Goal: Task Accomplishment & Management: Manage account settings

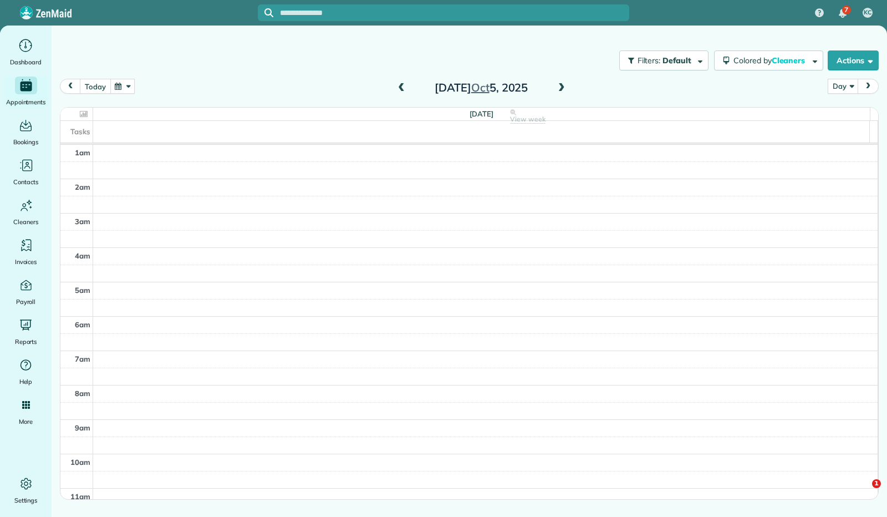
click at [105, 86] on button "today" at bounding box center [95, 86] width 30 height 15
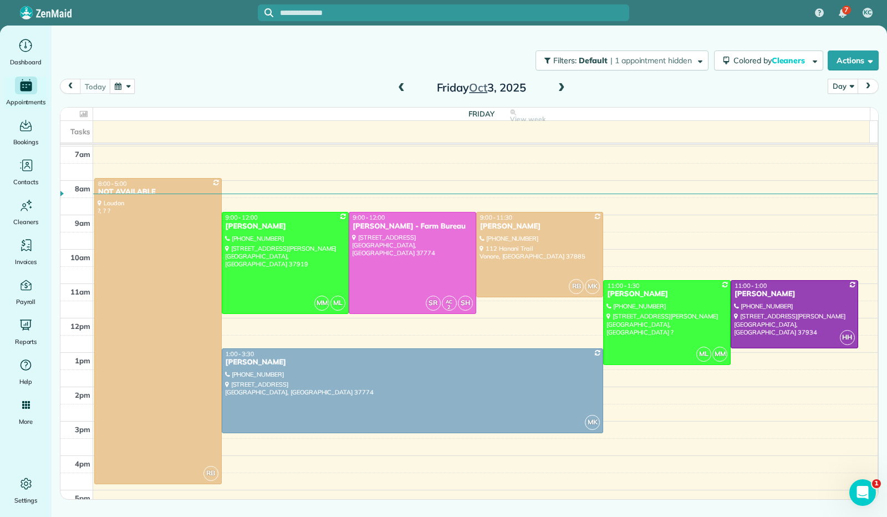
click at [558, 87] on span at bounding box center [561, 88] width 12 height 10
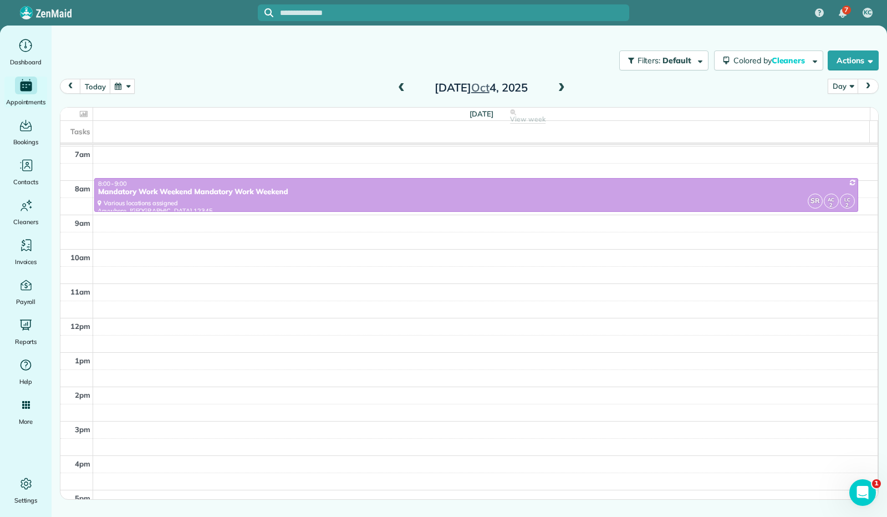
click at [558, 87] on span at bounding box center [561, 88] width 12 height 10
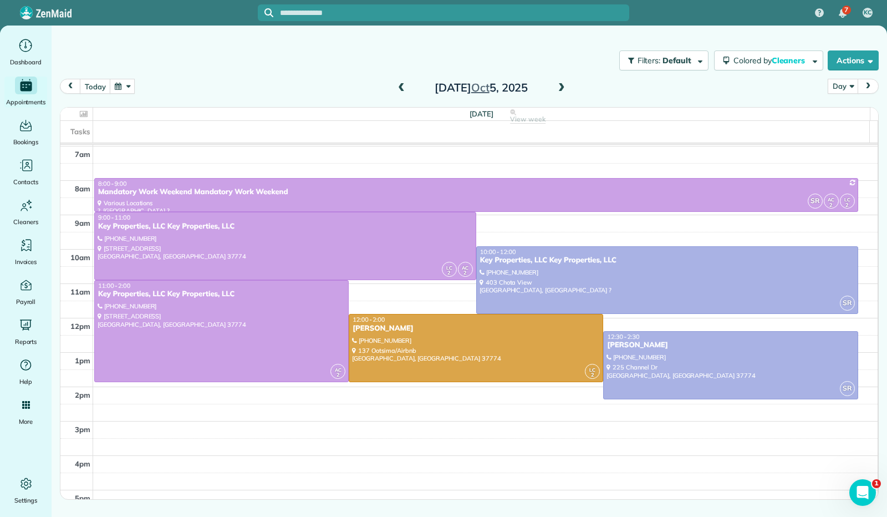
click at [558, 87] on span at bounding box center [561, 88] width 12 height 10
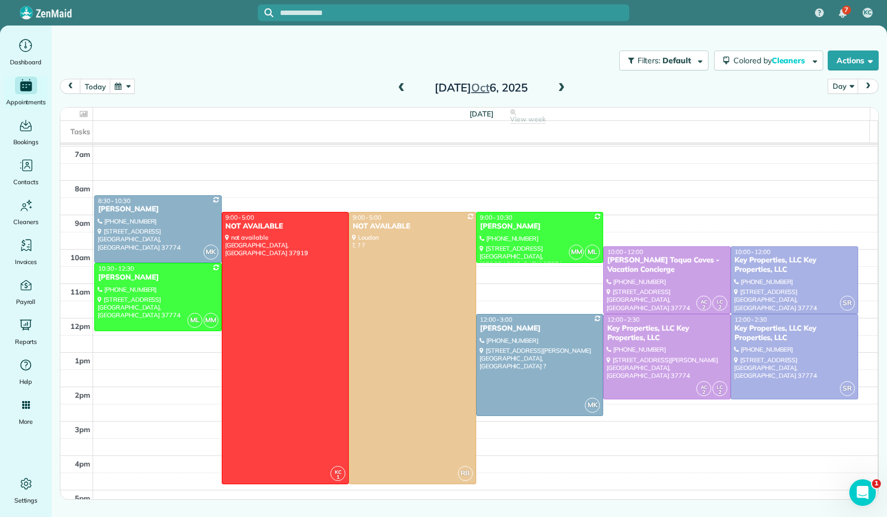
click at [558, 87] on span at bounding box center [561, 88] width 12 height 10
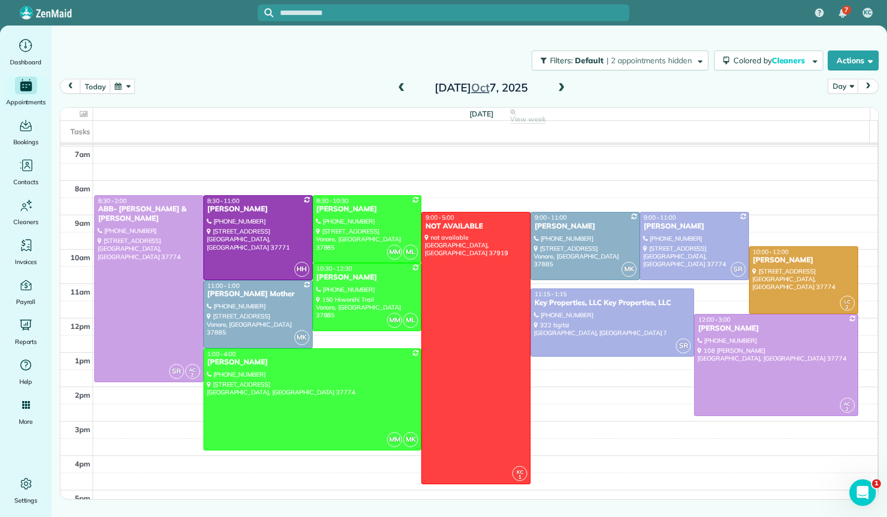
click at [562, 89] on span at bounding box center [561, 88] width 12 height 10
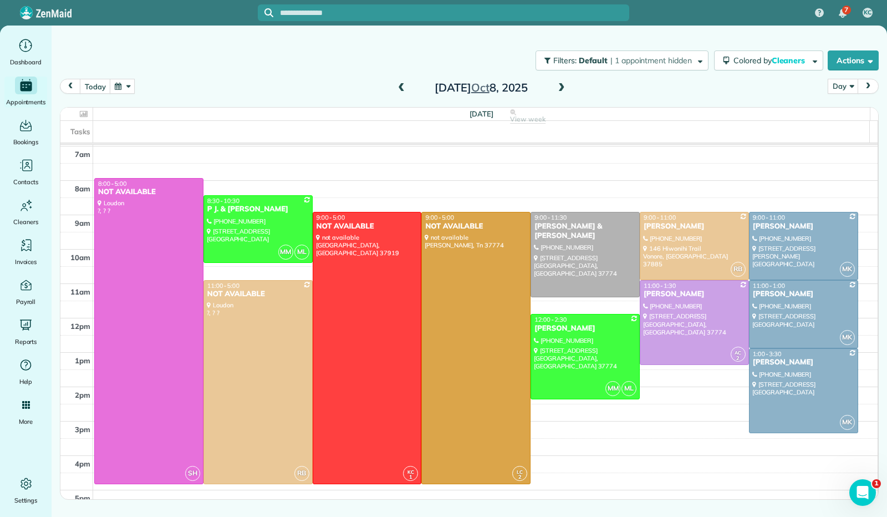
click at [400, 86] on span at bounding box center [401, 88] width 12 height 10
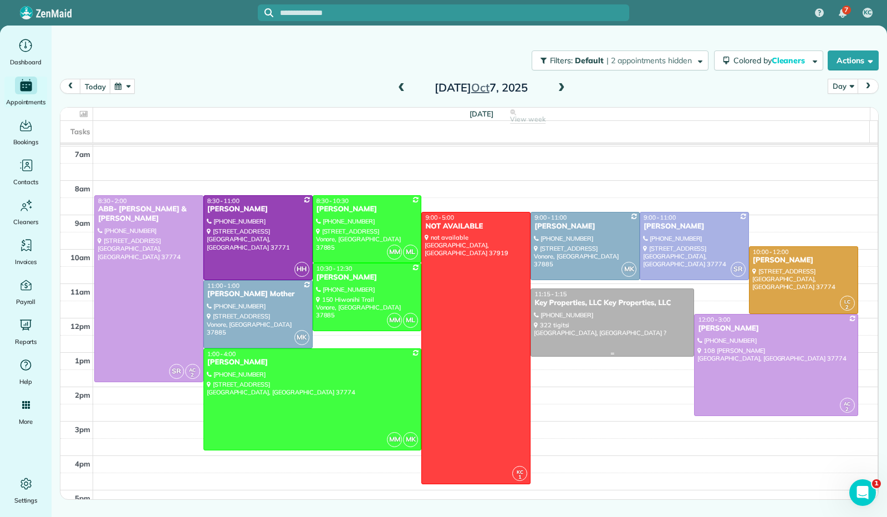
click at [626, 325] on div at bounding box center [612, 322] width 162 height 67
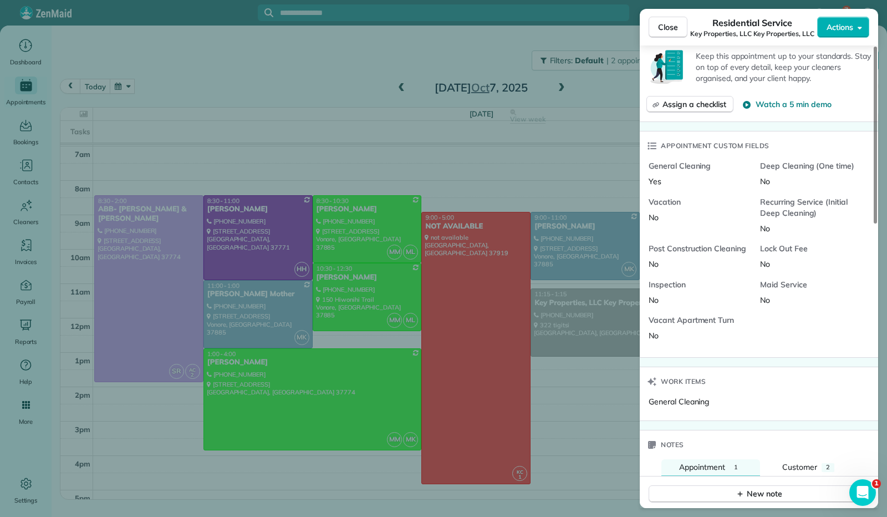
scroll to position [555, 0]
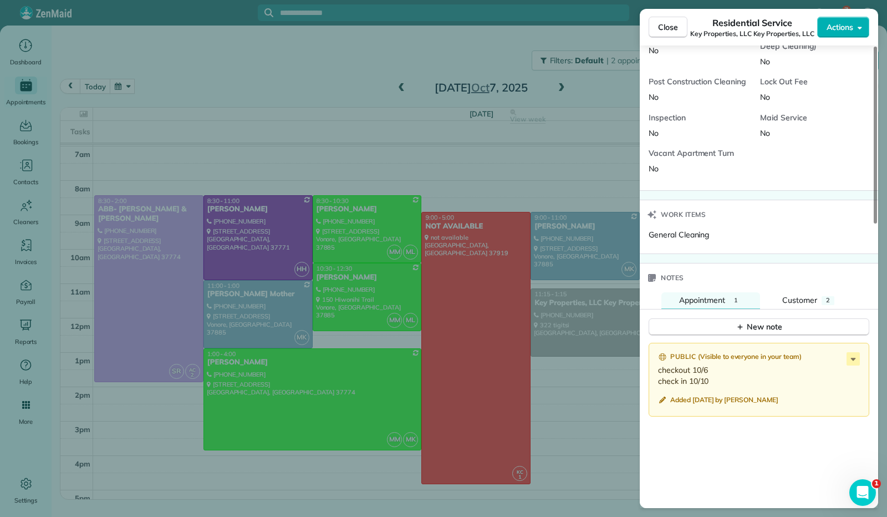
click at [661, 30] on span "Close" at bounding box center [668, 27] width 20 height 11
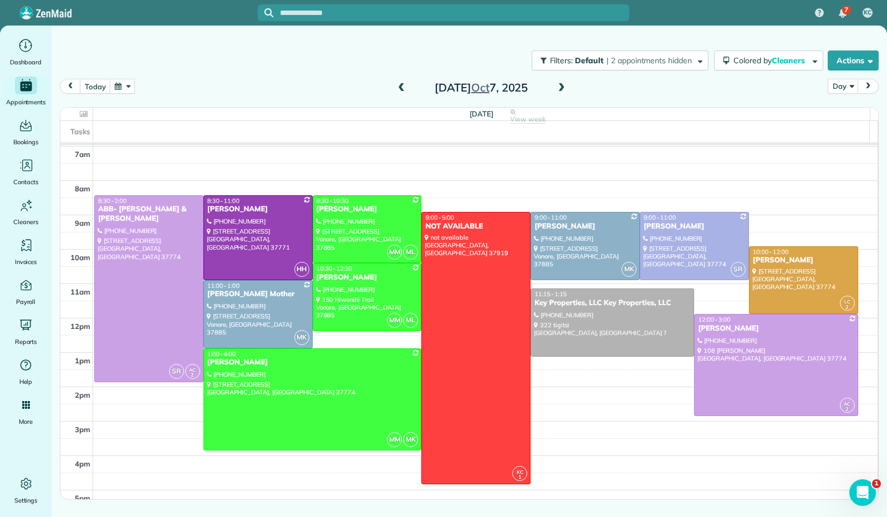
click at [566, 87] on span at bounding box center [561, 88] width 12 height 10
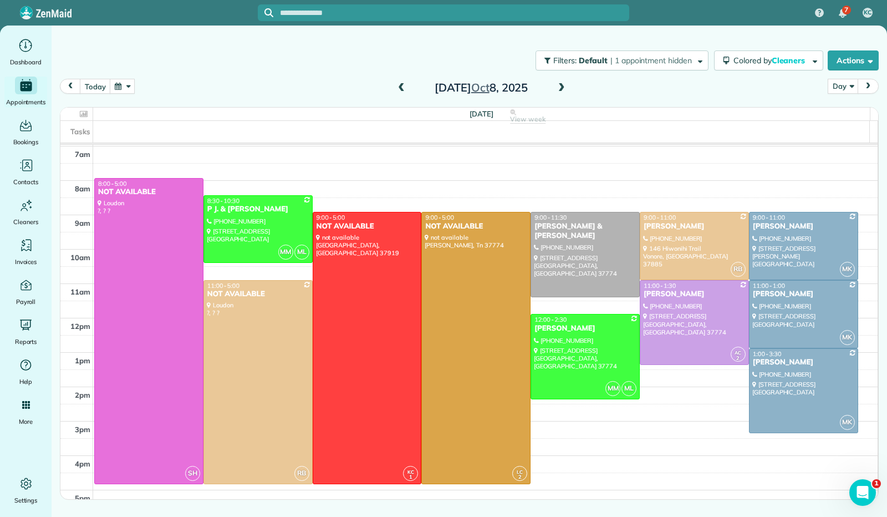
click at [568, 88] on div "[DATE]" at bounding box center [480, 88] width 177 height 18
click at [562, 93] on span at bounding box center [561, 88] width 12 height 10
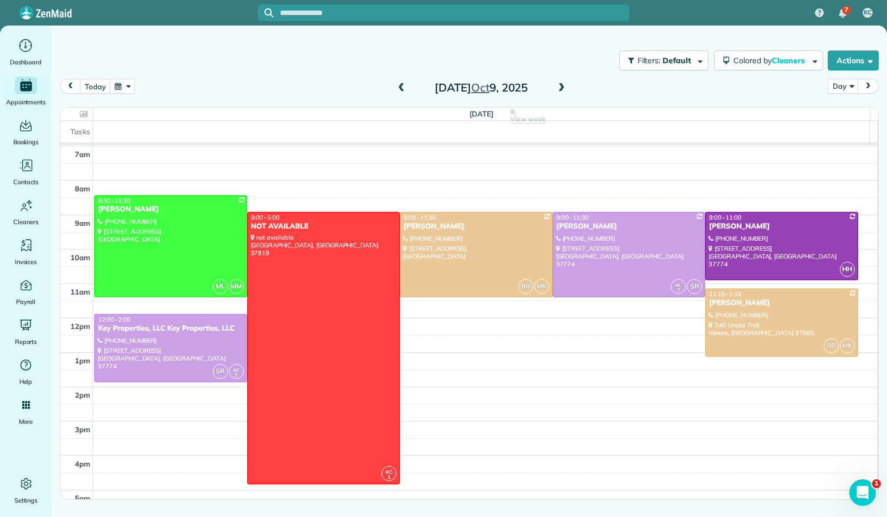
click at [400, 84] on span at bounding box center [401, 88] width 12 height 10
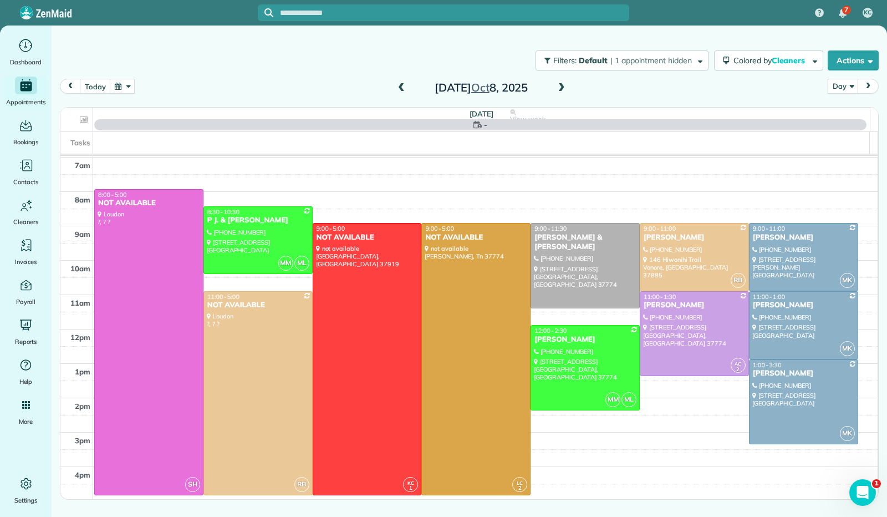
click at [400, 84] on span at bounding box center [401, 88] width 12 height 10
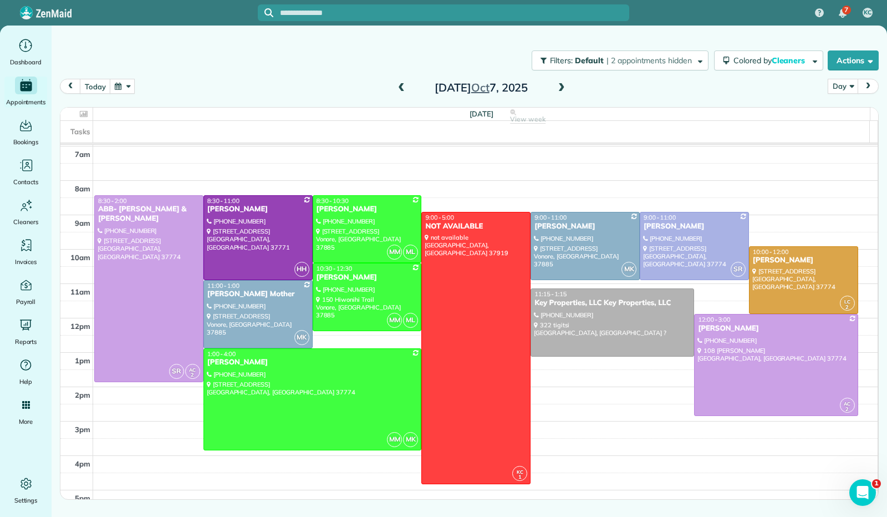
click at [400, 85] on span at bounding box center [401, 88] width 12 height 10
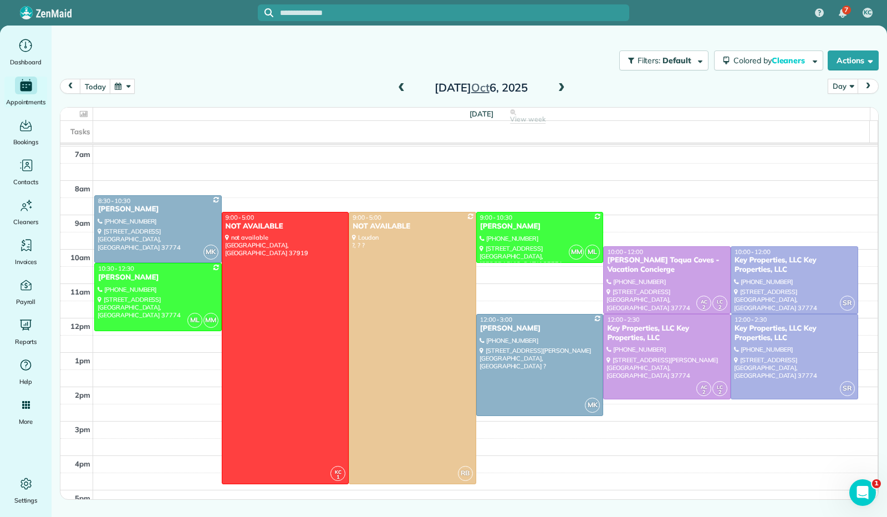
click at [564, 89] on span at bounding box center [561, 88] width 12 height 10
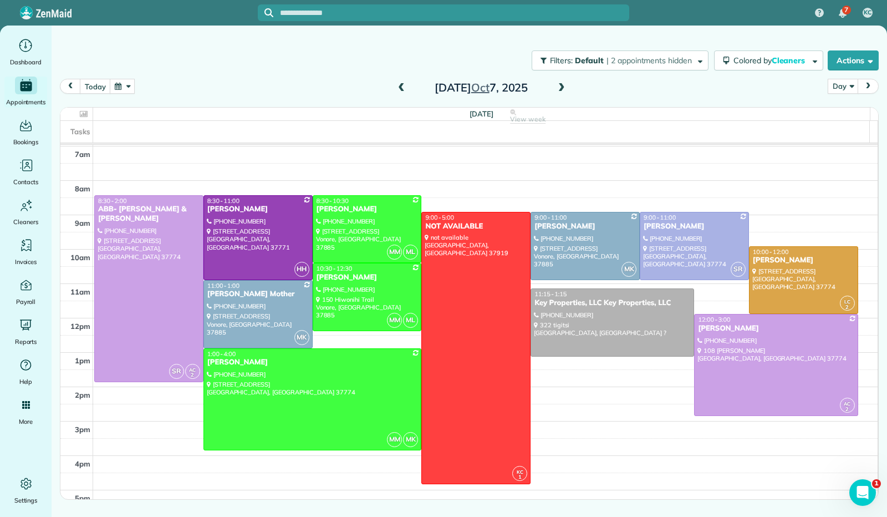
click at [564, 89] on span at bounding box center [561, 88] width 12 height 10
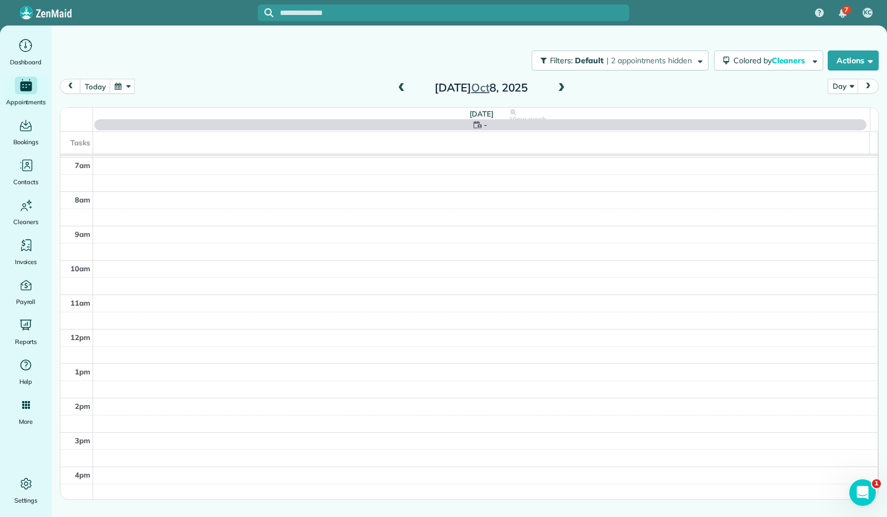
click at [565, 88] on span at bounding box center [561, 88] width 12 height 10
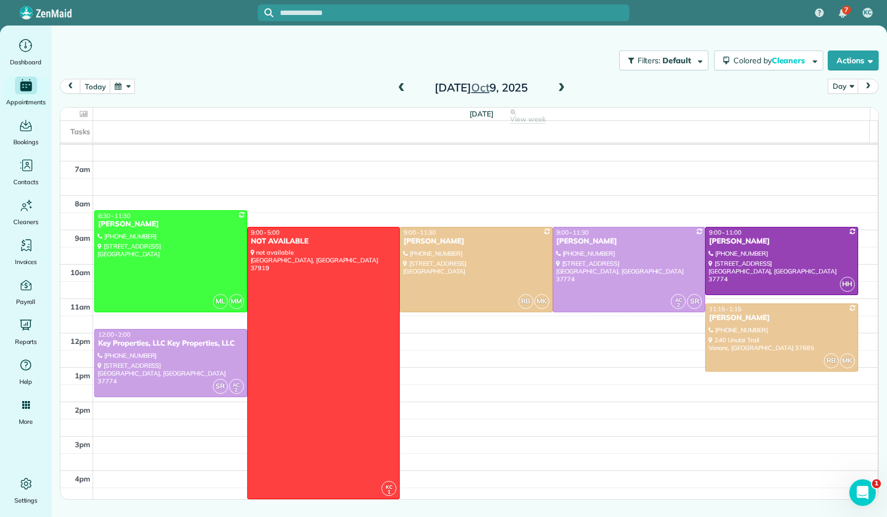
scroll to position [205, 0]
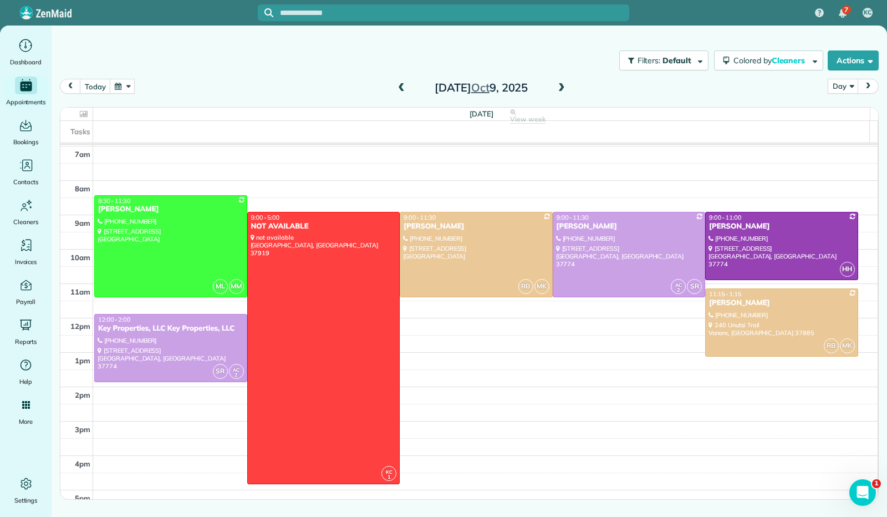
click at [560, 90] on span at bounding box center [561, 88] width 12 height 10
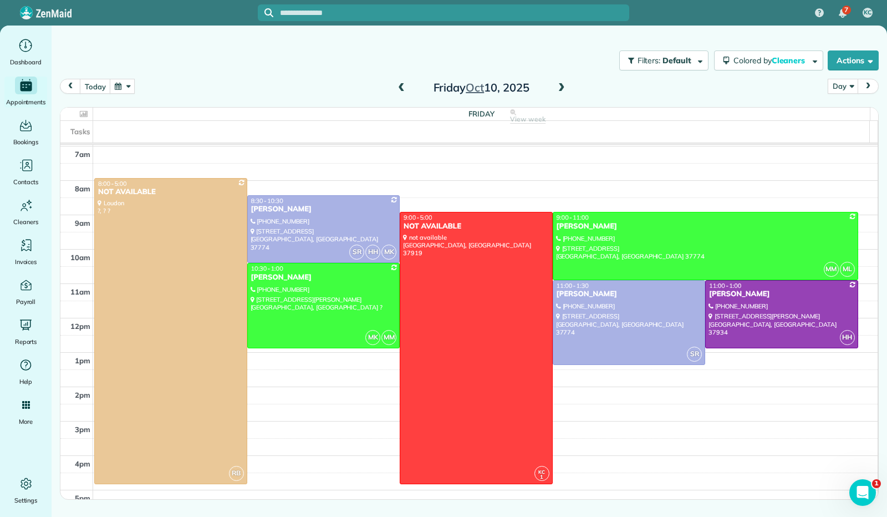
click at [562, 85] on span at bounding box center [561, 88] width 12 height 10
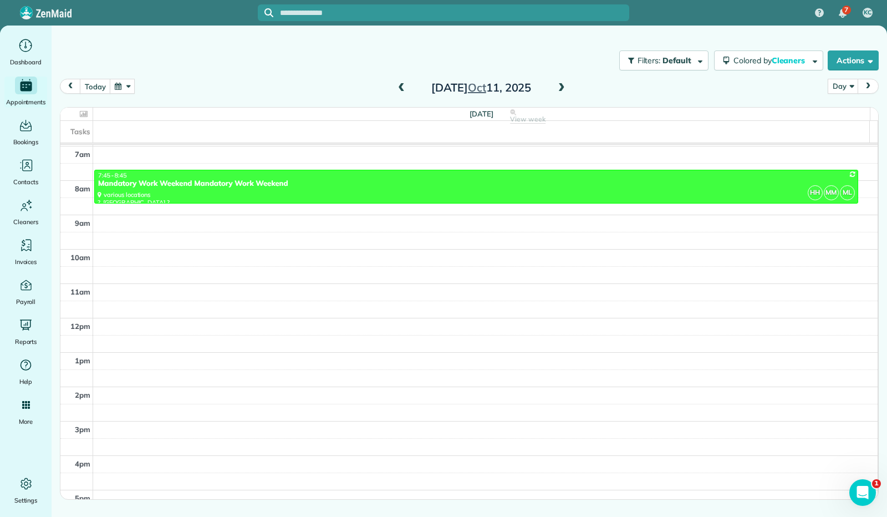
click at [562, 85] on span at bounding box center [561, 88] width 12 height 10
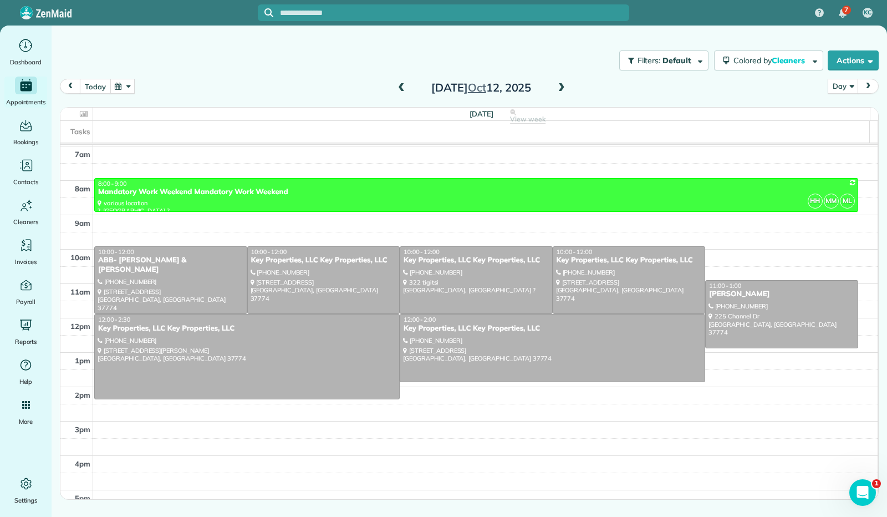
click at [92, 87] on button "today" at bounding box center [95, 86] width 30 height 15
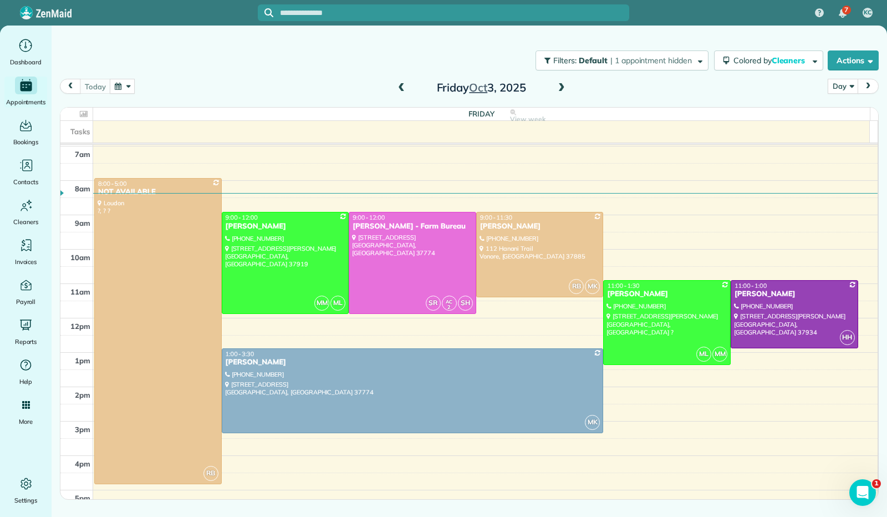
click at [565, 87] on span at bounding box center [561, 88] width 12 height 10
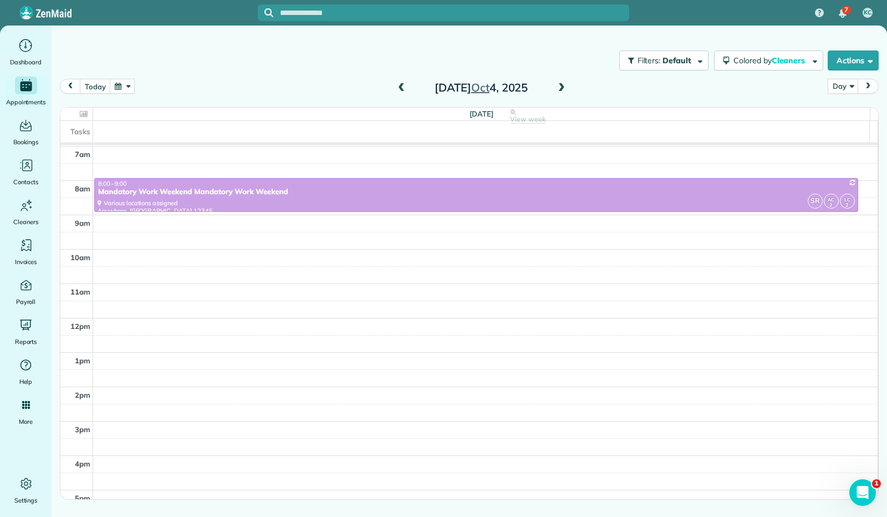
click at [563, 89] on span at bounding box center [561, 88] width 12 height 10
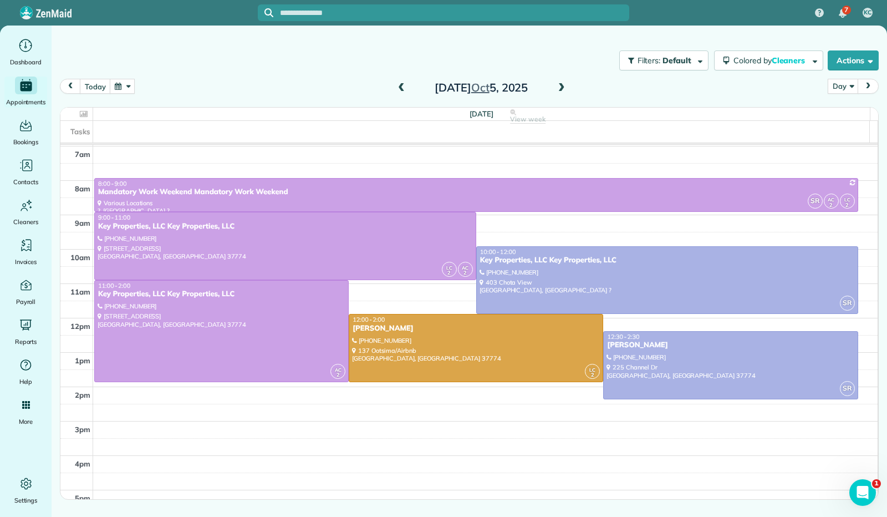
click at [121, 91] on button "button" at bounding box center [122, 86] width 25 height 15
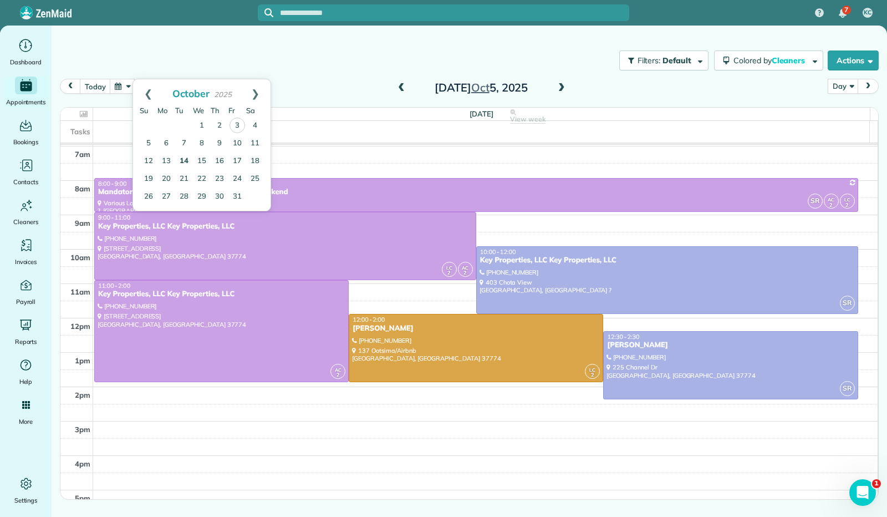
click at [183, 162] on link "14" at bounding box center [184, 161] width 18 height 18
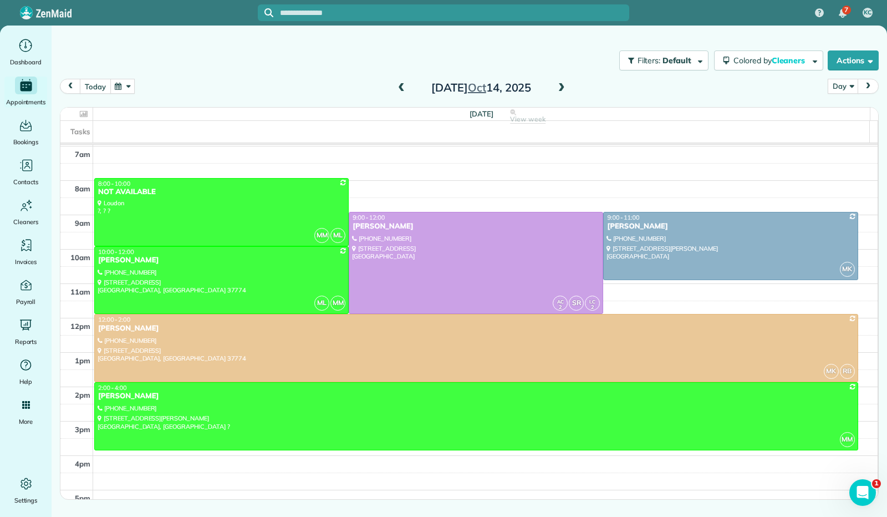
click at [97, 90] on button "today" at bounding box center [95, 86] width 30 height 15
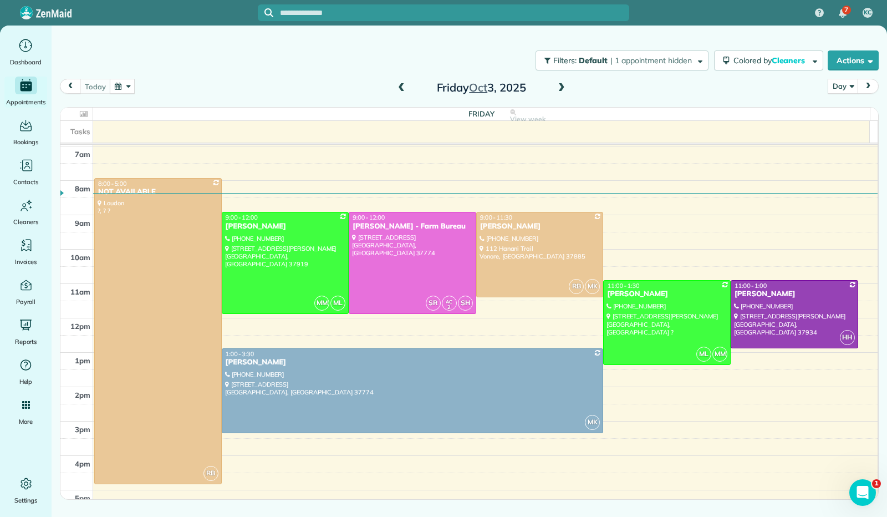
click at [563, 89] on span at bounding box center [561, 88] width 12 height 10
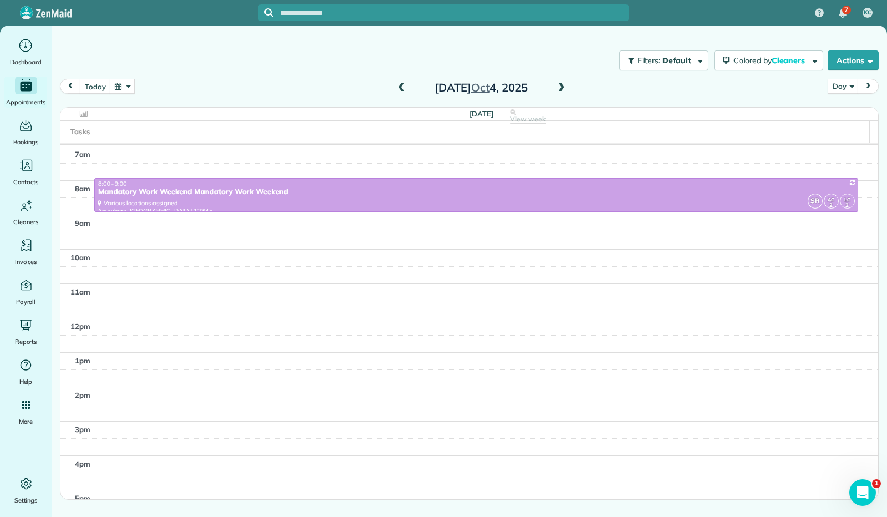
click at [563, 89] on span at bounding box center [561, 88] width 12 height 10
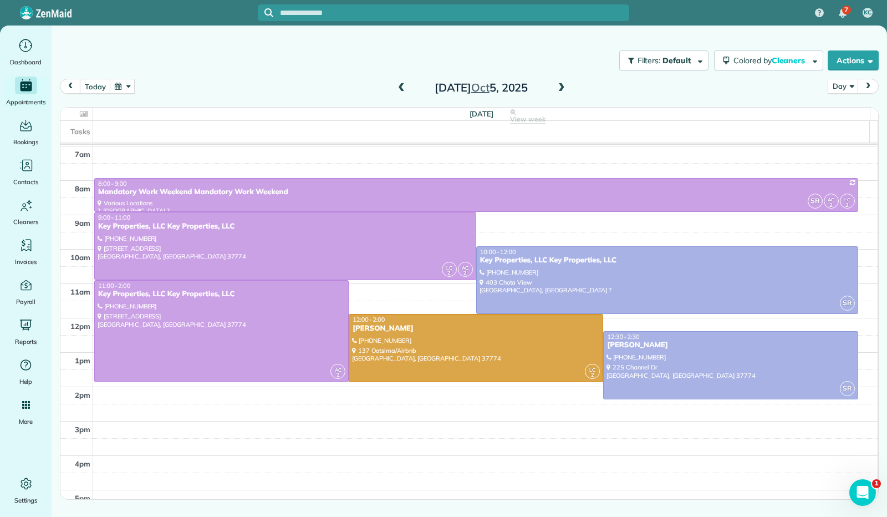
click at [563, 89] on span at bounding box center [561, 88] width 12 height 10
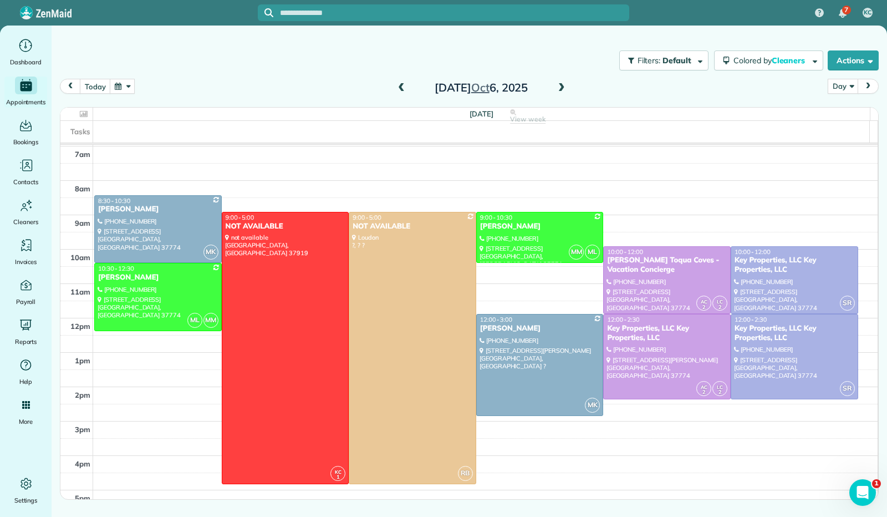
click at [563, 89] on span at bounding box center [561, 88] width 12 height 10
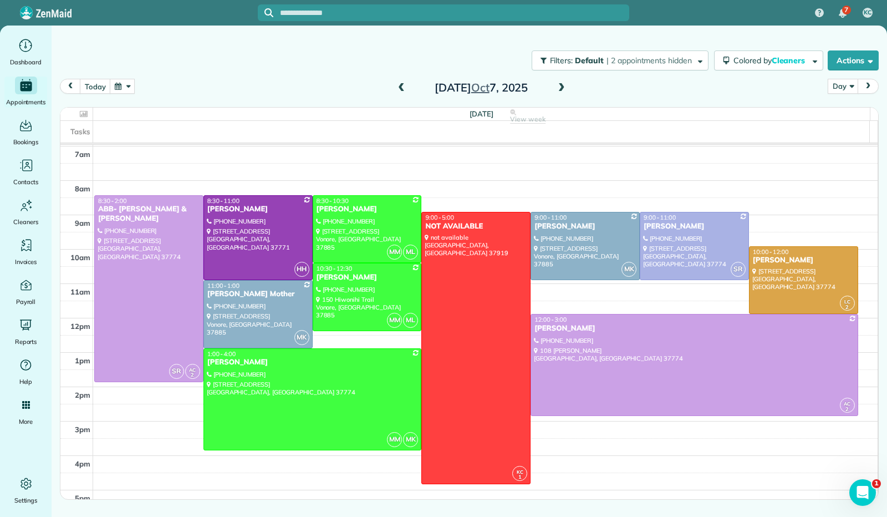
click at [563, 90] on span at bounding box center [561, 88] width 12 height 10
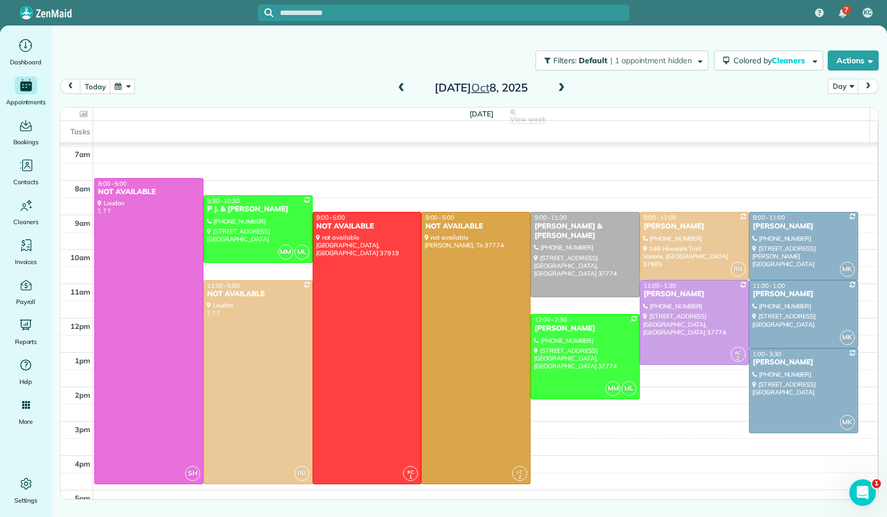
click at [563, 90] on span at bounding box center [561, 88] width 12 height 10
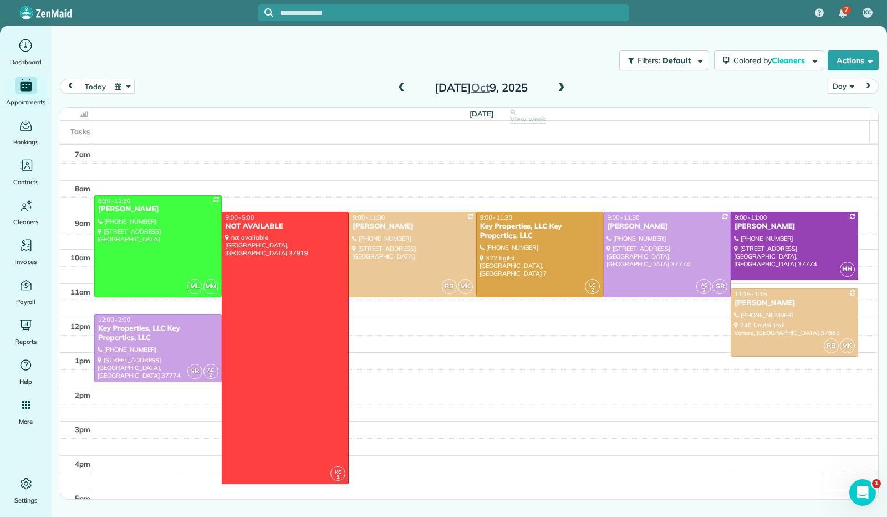
click at [563, 86] on span at bounding box center [561, 88] width 12 height 10
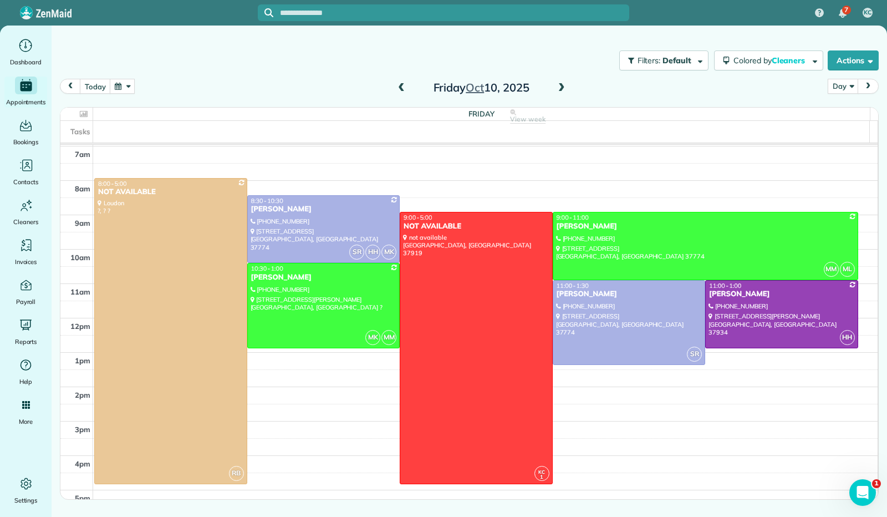
click at [563, 86] on span at bounding box center [561, 88] width 12 height 10
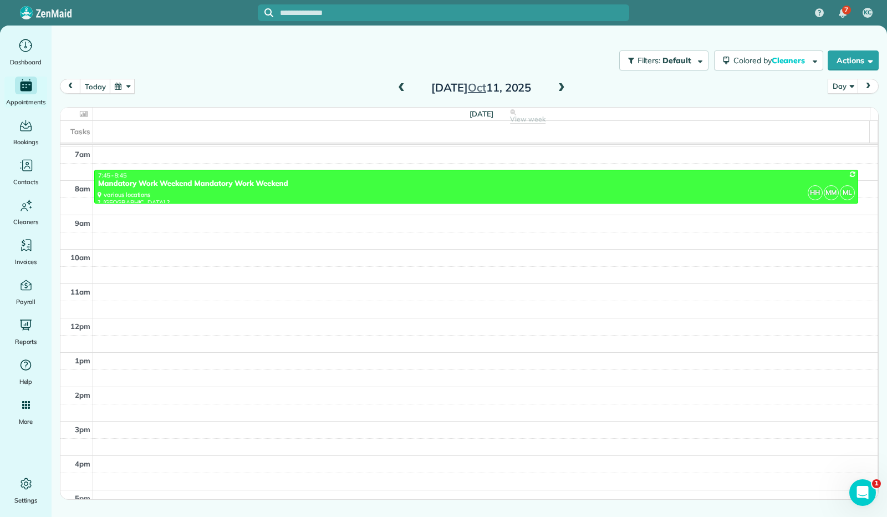
click at [563, 86] on span at bounding box center [561, 88] width 12 height 10
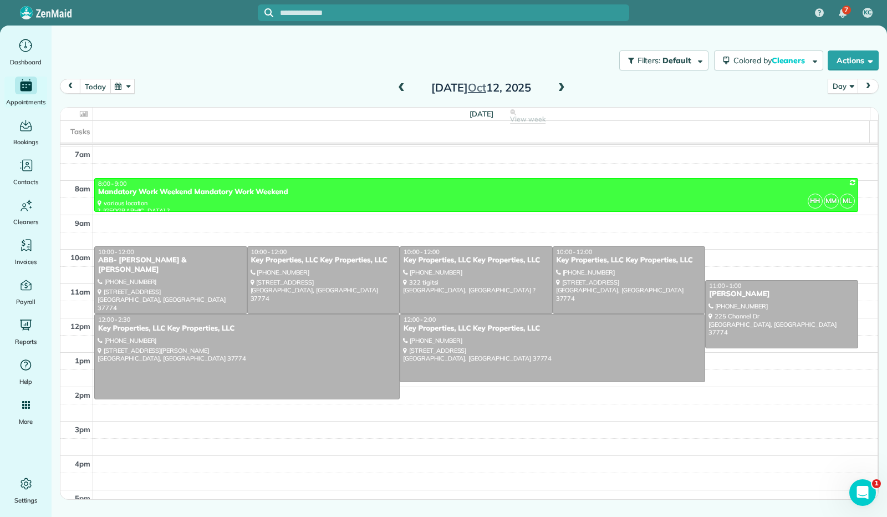
click at [90, 89] on button "today" at bounding box center [95, 86] width 30 height 15
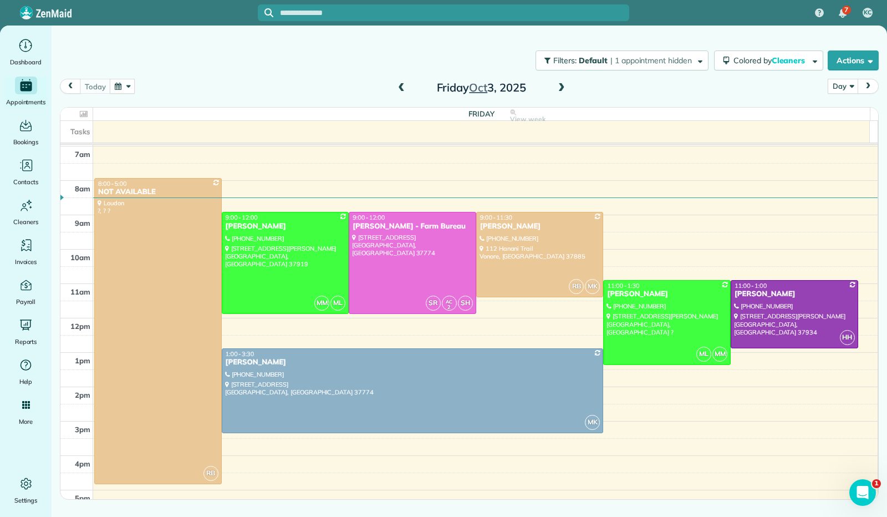
click at [127, 86] on button "button" at bounding box center [122, 86] width 25 height 15
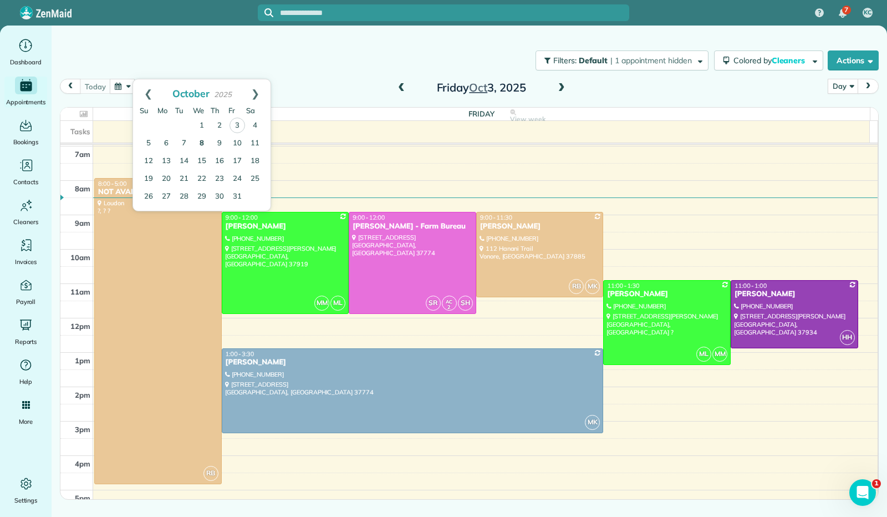
click at [200, 146] on link "8" at bounding box center [202, 144] width 18 height 18
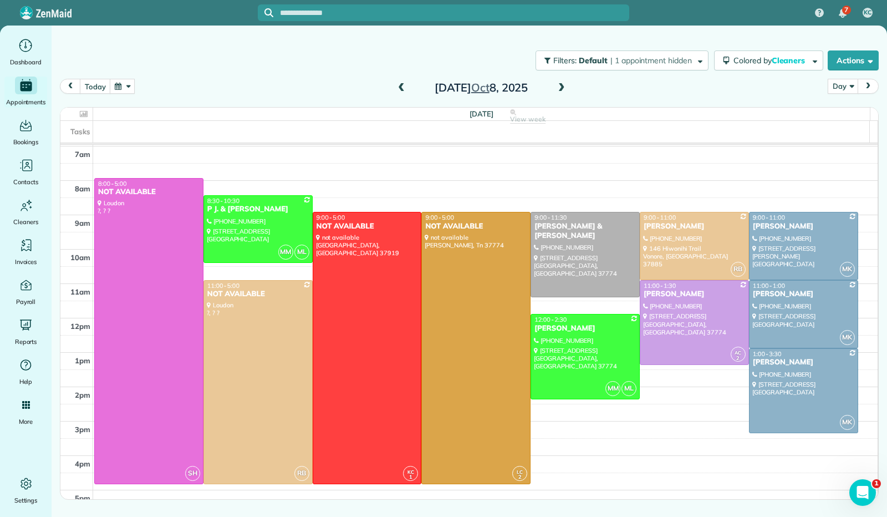
click at [127, 86] on button "button" at bounding box center [122, 86] width 25 height 15
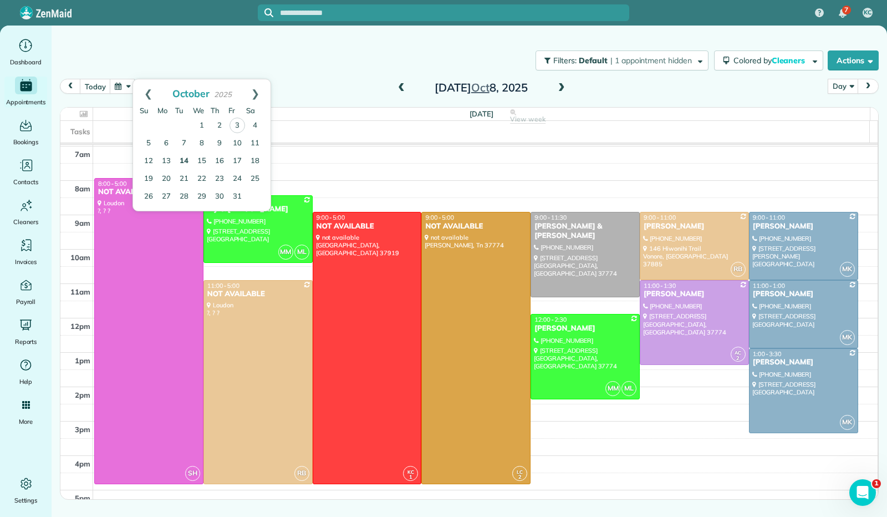
click at [183, 160] on link "14" at bounding box center [184, 161] width 18 height 18
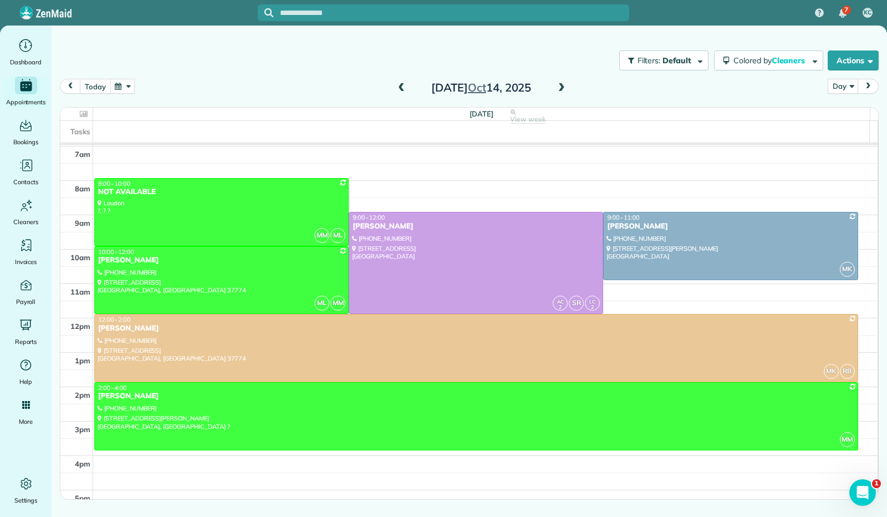
click at [96, 82] on button "today" at bounding box center [95, 86] width 30 height 15
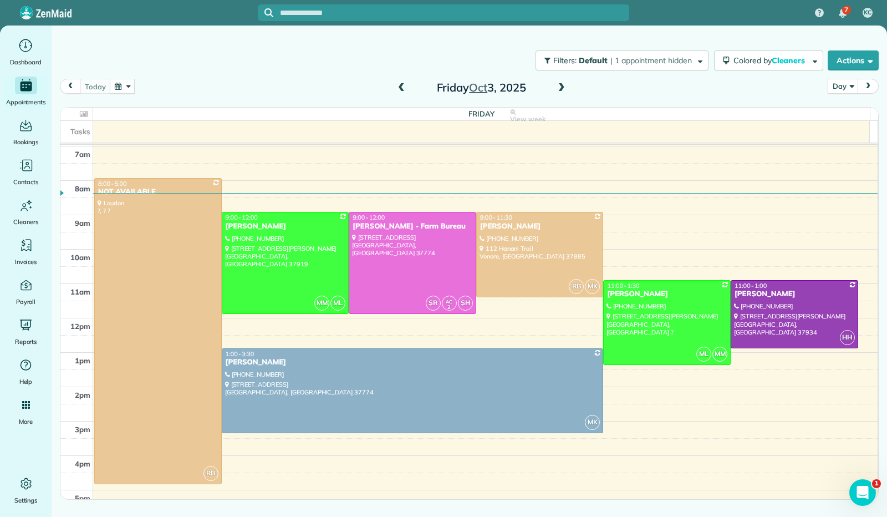
click at [384, 248] on div at bounding box center [412, 262] width 126 height 101
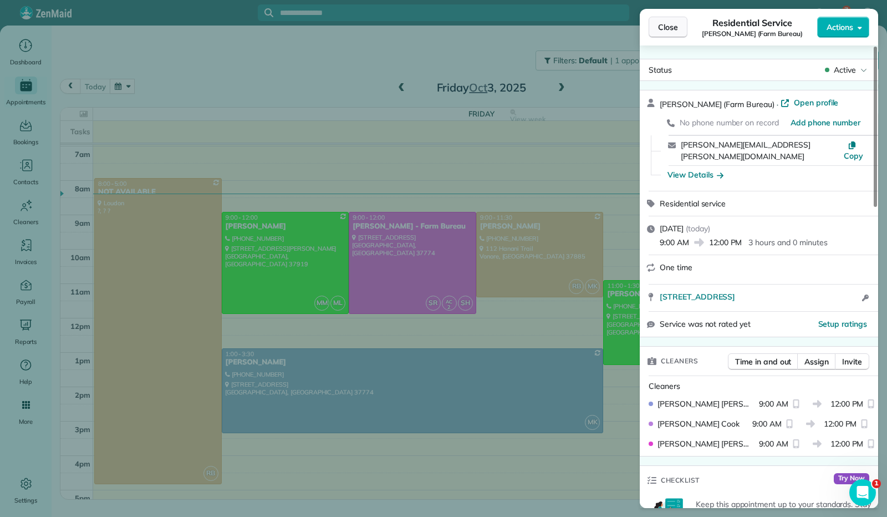
click at [666, 27] on span "Close" at bounding box center [668, 27] width 20 height 11
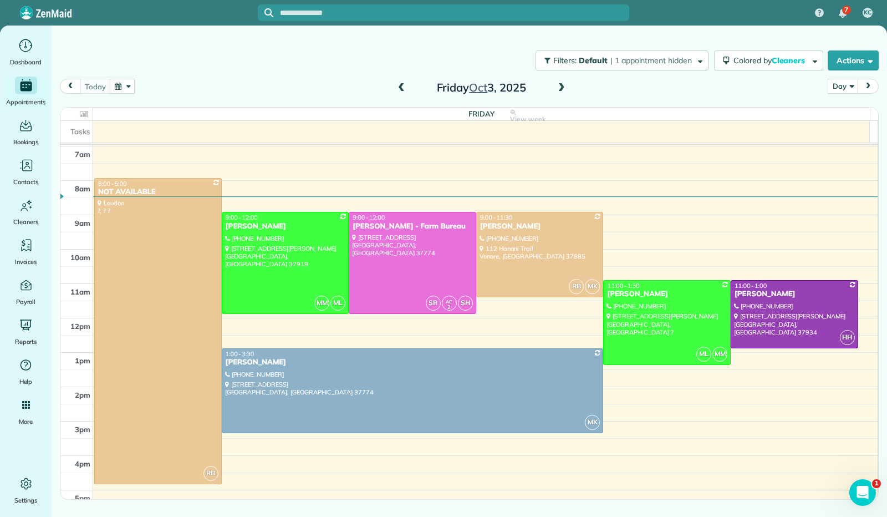
click at [126, 87] on button "button" at bounding box center [122, 86] width 25 height 15
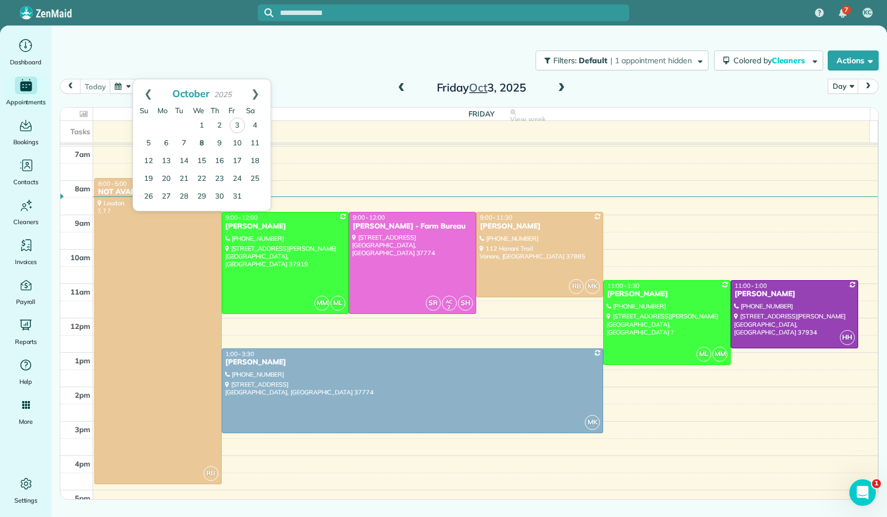
click at [200, 144] on link "8" at bounding box center [202, 144] width 18 height 18
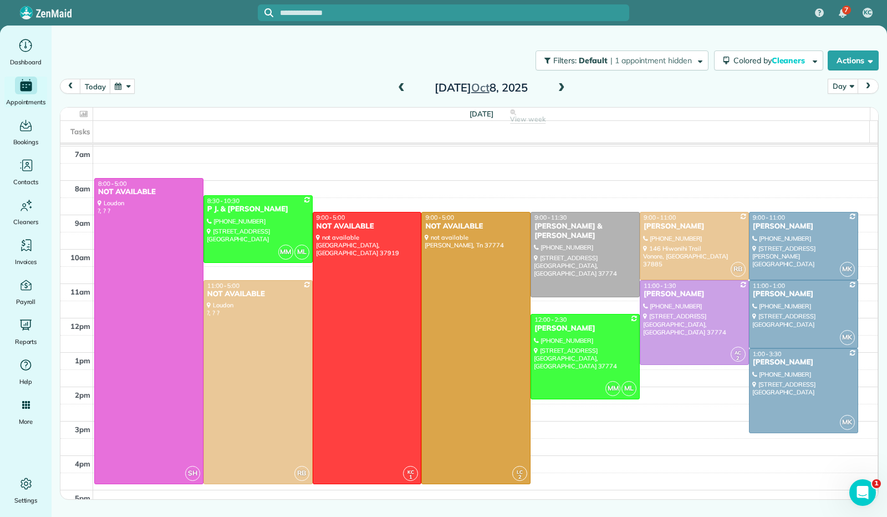
click at [128, 89] on button "button" at bounding box center [122, 86] width 25 height 15
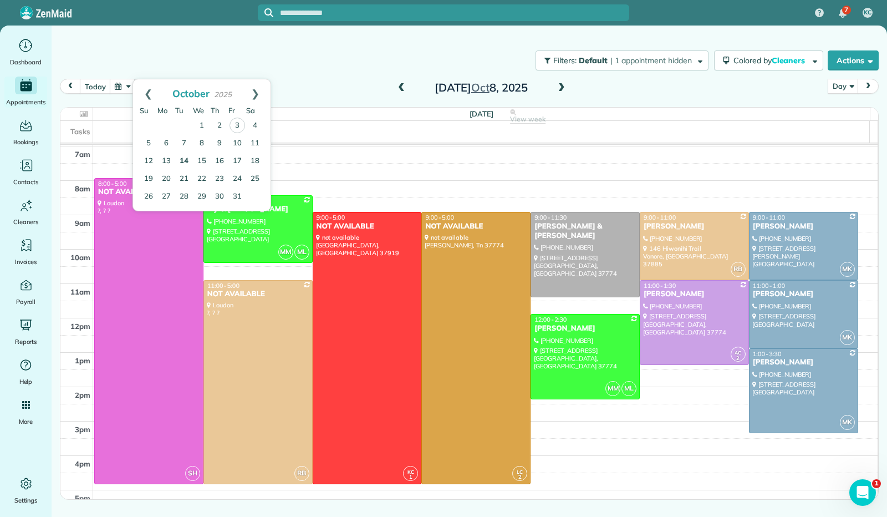
click at [185, 166] on link "14" at bounding box center [184, 161] width 18 height 18
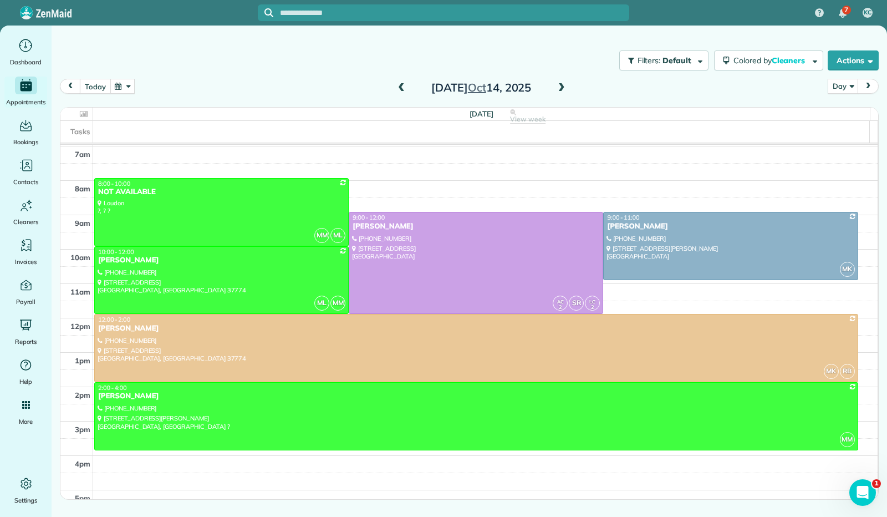
click at [95, 84] on button "today" at bounding box center [95, 86] width 30 height 15
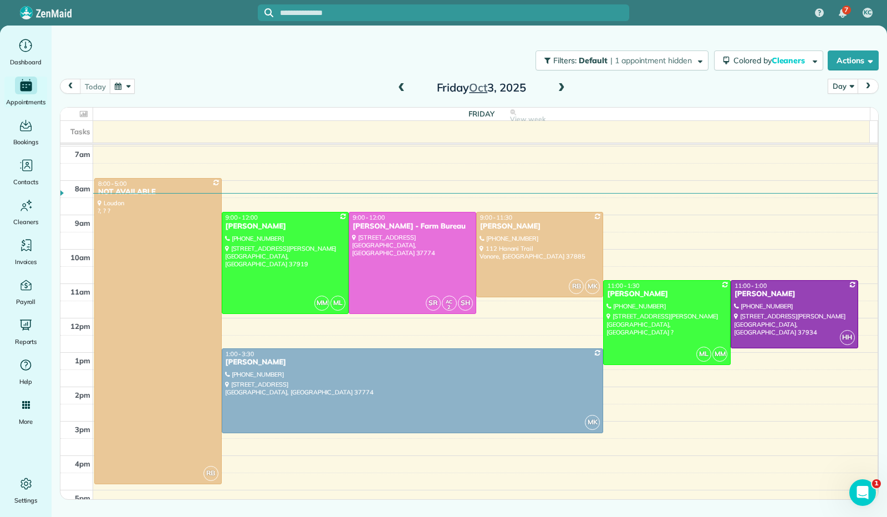
click at [564, 90] on span at bounding box center [561, 88] width 12 height 10
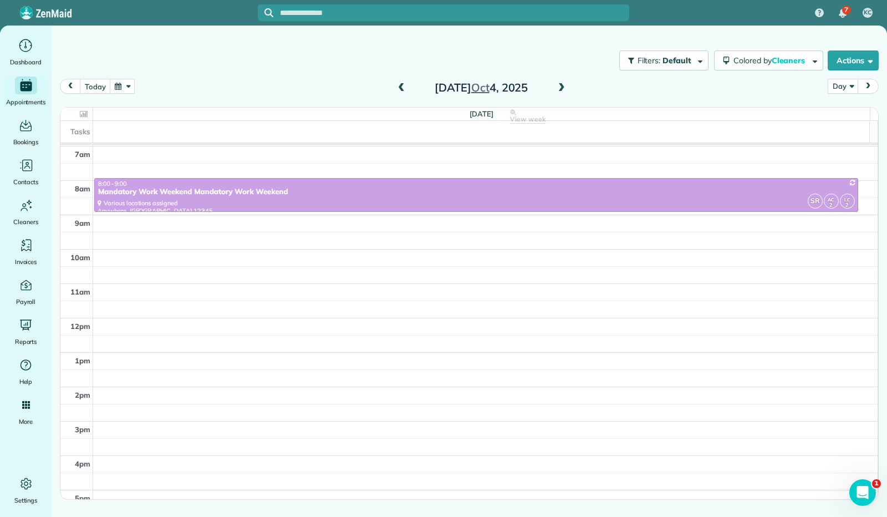
click at [565, 90] on span at bounding box center [561, 88] width 12 height 10
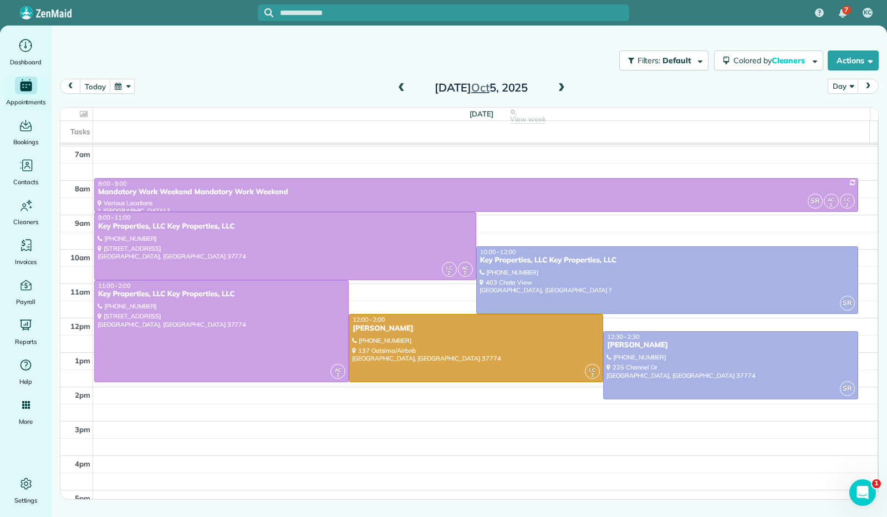
click at [565, 90] on span at bounding box center [561, 88] width 12 height 10
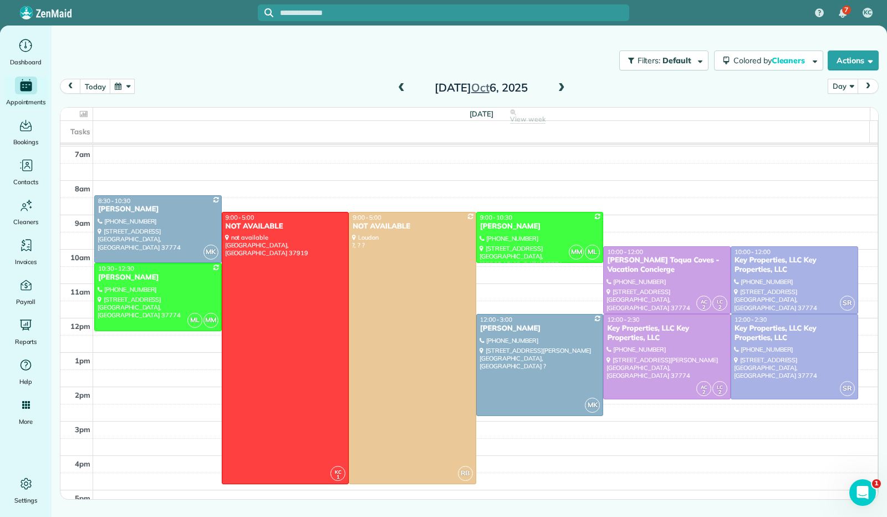
click at [565, 90] on span at bounding box center [561, 88] width 12 height 10
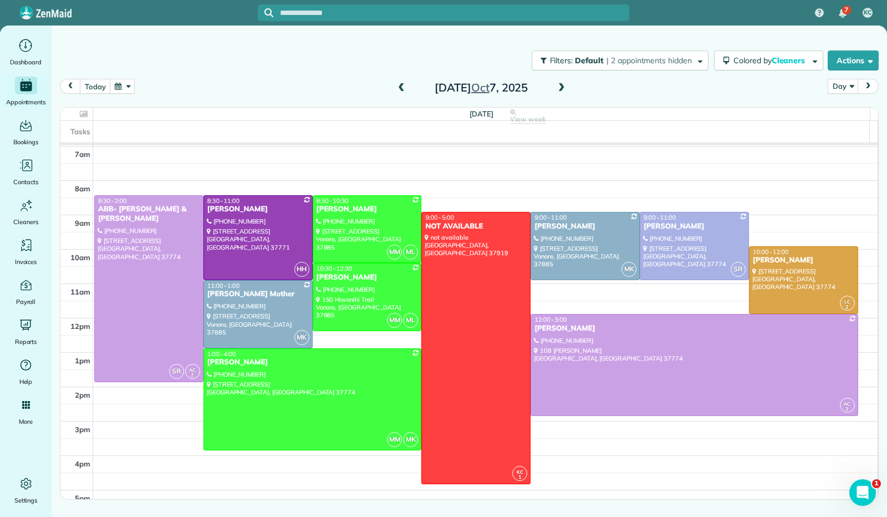
click at [565, 90] on span at bounding box center [561, 88] width 12 height 10
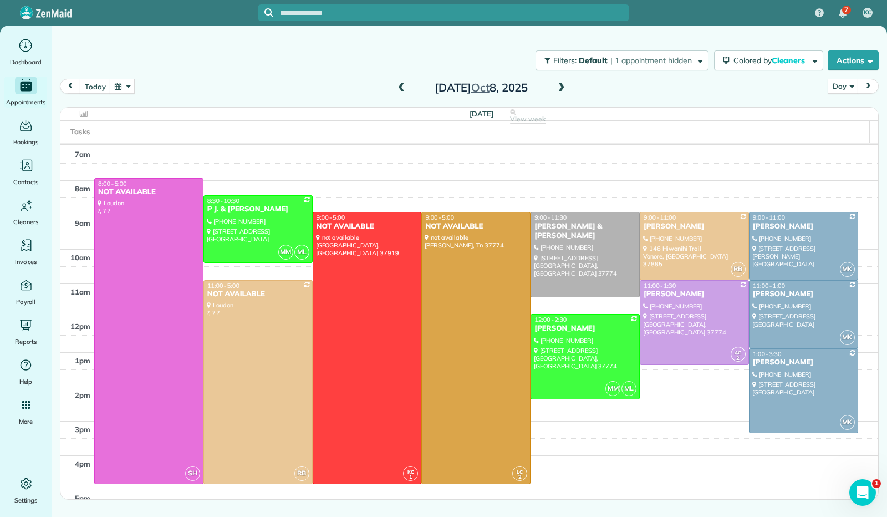
click at [558, 89] on span at bounding box center [561, 88] width 12 height 10
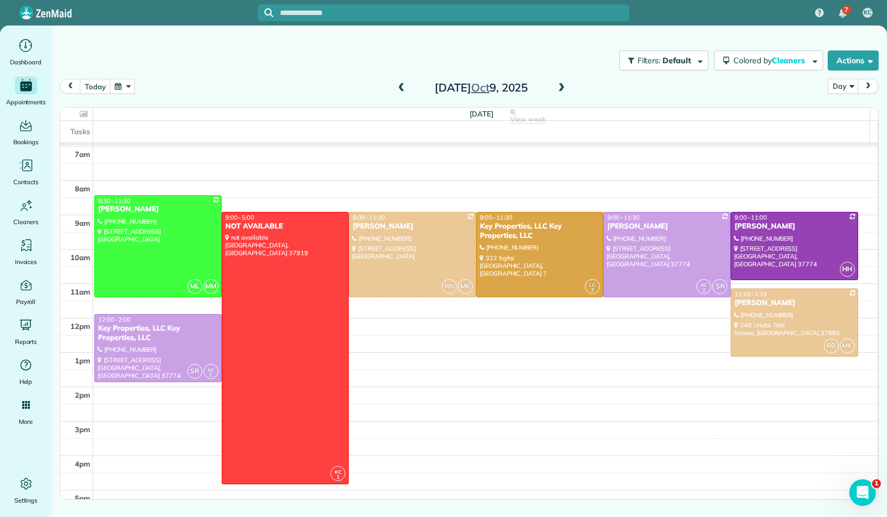
click at [548, 75] on div "Filters: Default | 1 appointment hidden Colored by Cleaners Color by Cleaner Co…" at bounding box center [469, 60] width 835 height 37
click at [563, 90] on span at bounding box center [561, 88] width 12 height 10
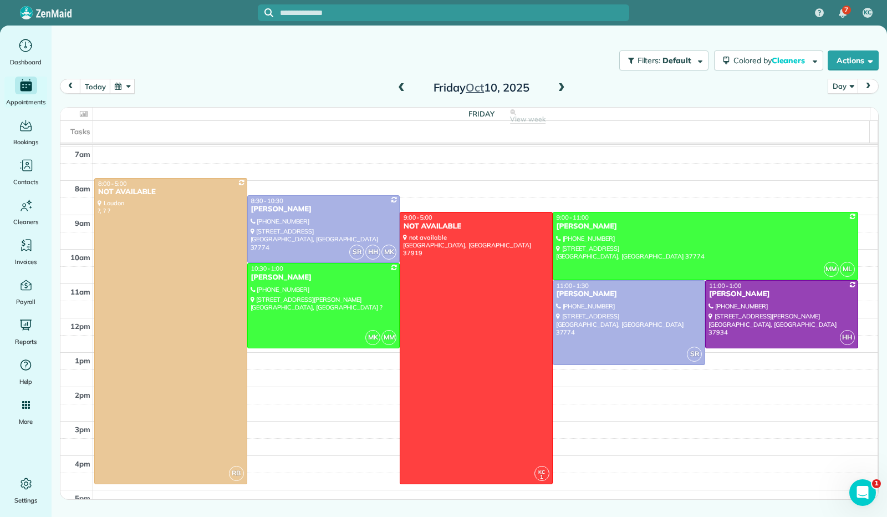
click at [562, 93] on span at bounding box center [561, 88] width 12 height 10
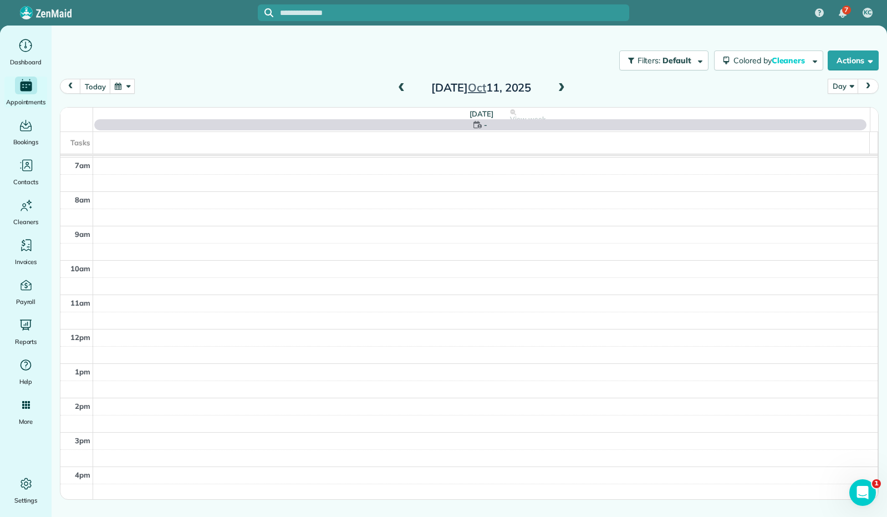
click at [562, 89] on span at bounding box center [561, 88] width 12 height 10
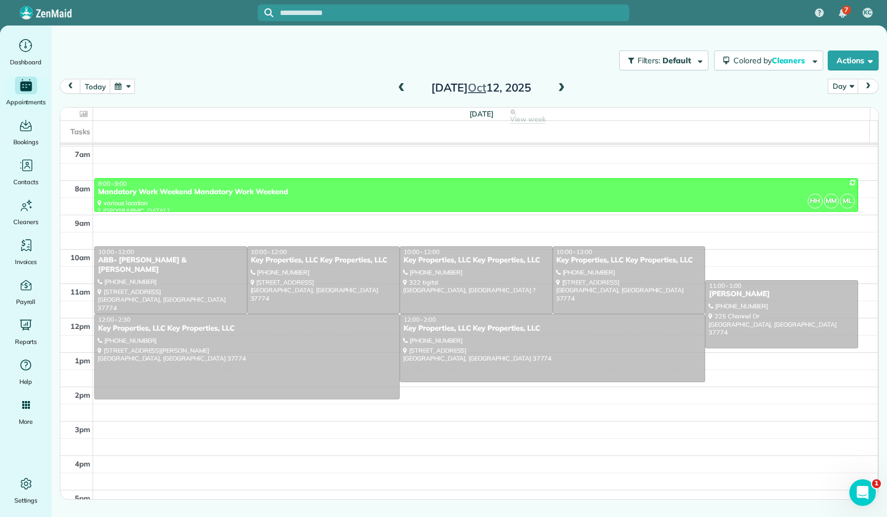
click at [562, 89] on span at bounding box center [561, 88] width 12 height 10
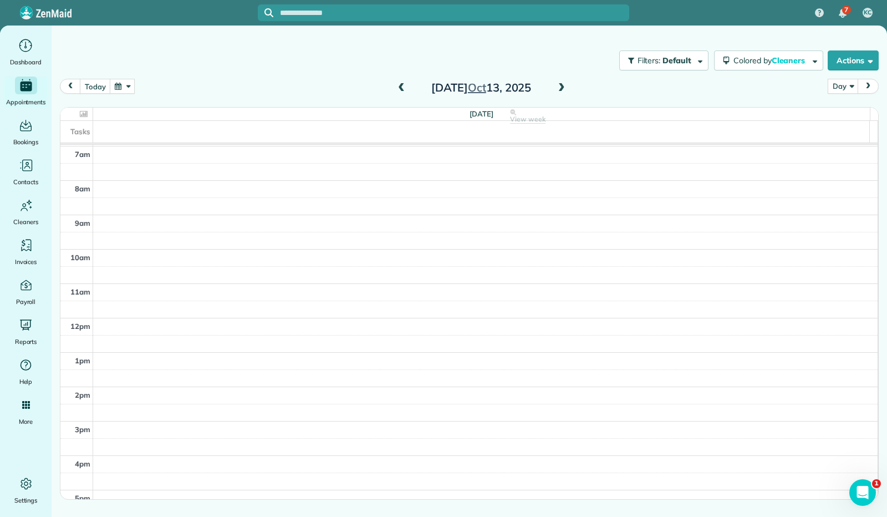
click at [562, 89] on span at bounding box center [561, 88] width 12 height 10
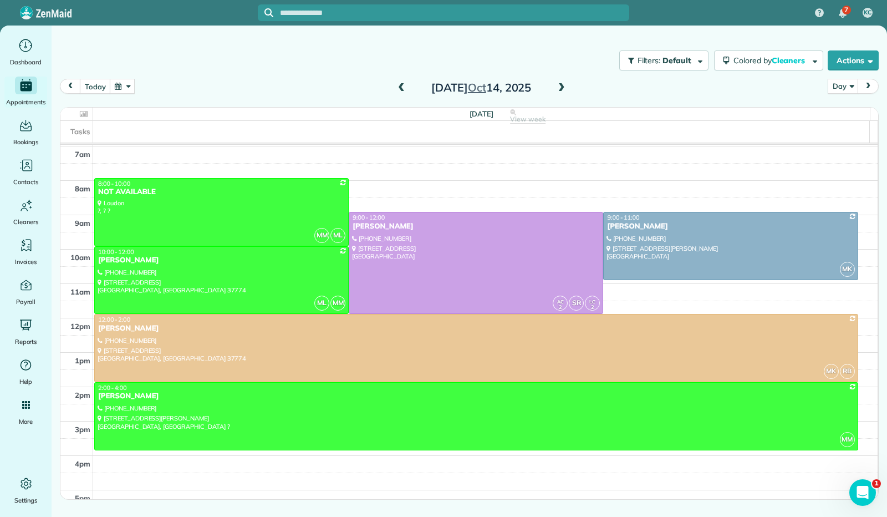
click at [563, 90] on span at bounding box center [561, 88] width 12 height 10
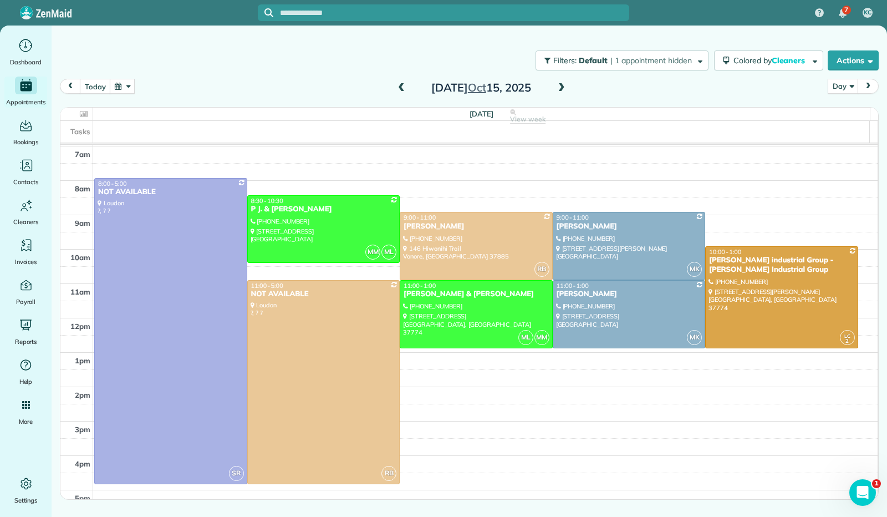
click at [563, 90] on span at bounding box center [561, 88] width 12 height 10
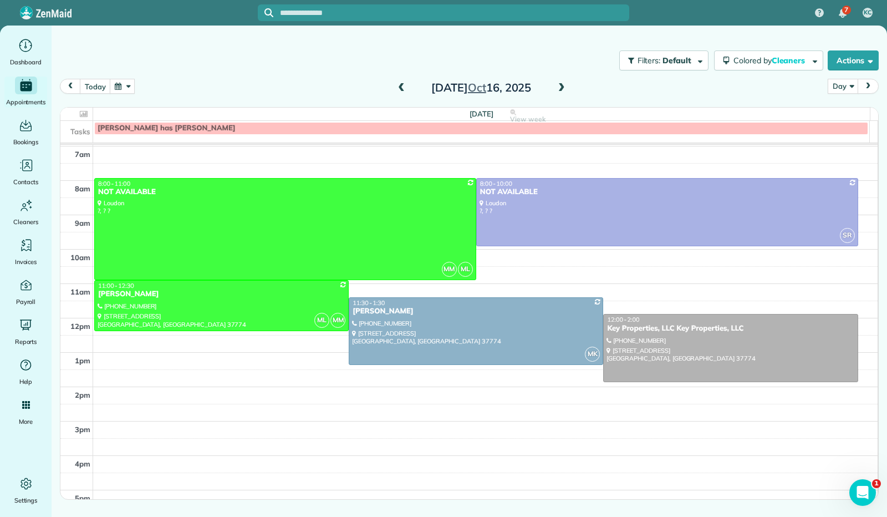
click at [563, 90] on span at bounding box center [561, 88] width 12 height 10
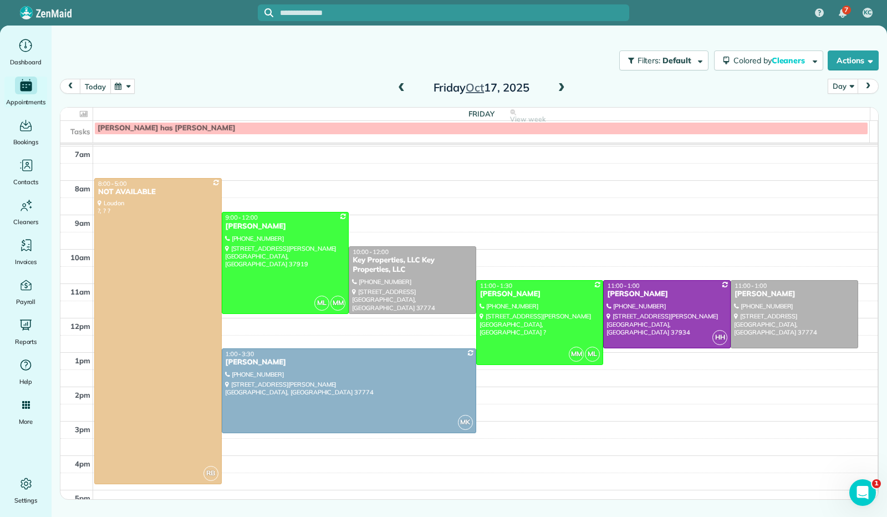
click at [99, 91] on button "today" at bounding box center [95, 86] width 30 height 15
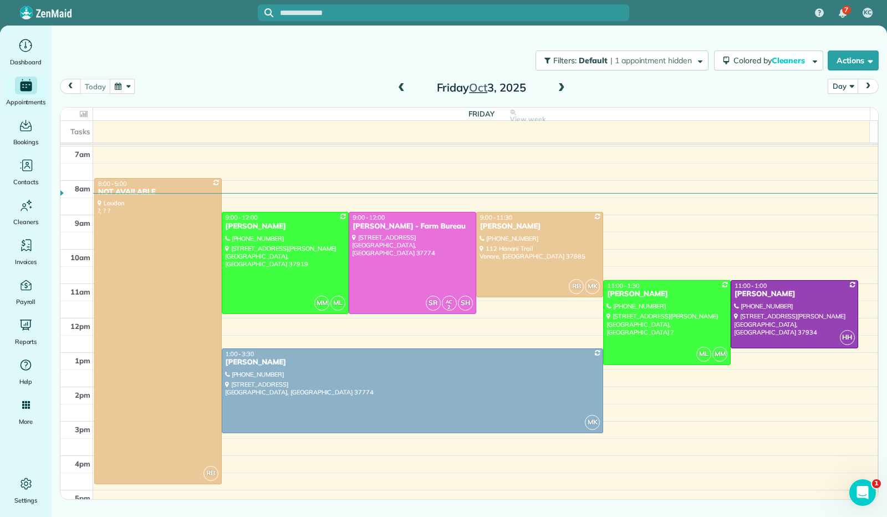
click at [125, 89] on button "button" at bounding box center [122, 86] width 25 height 15
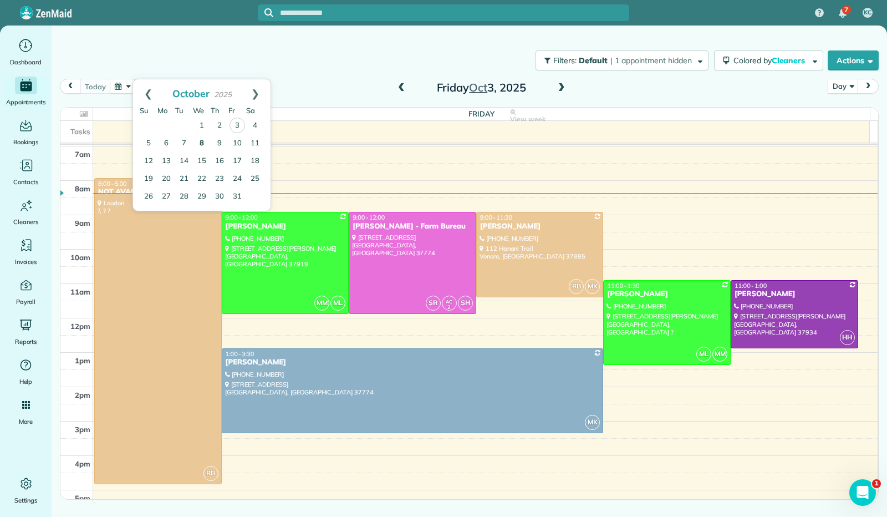
click at [201, 139] on link "8" at bounding box center [202, 144] width 18 height 18
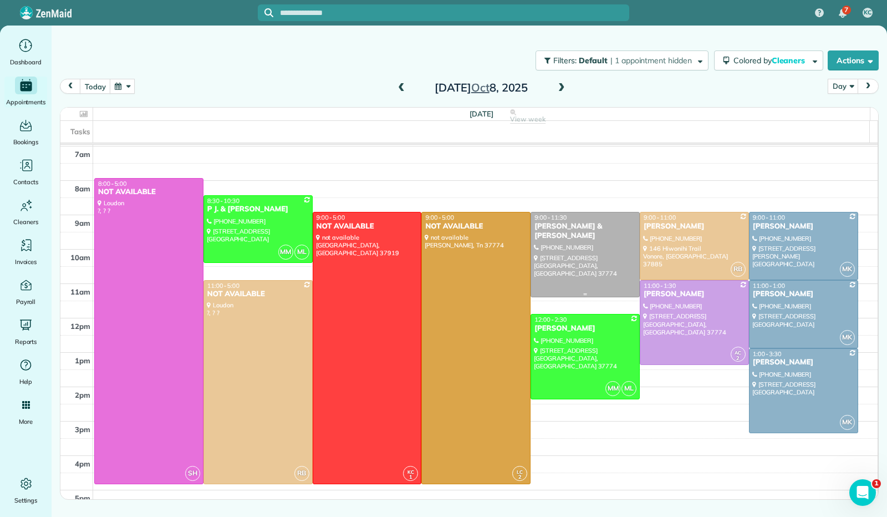
click at [548, 234] on div at bounding box center [585, 254] width 108 height 84
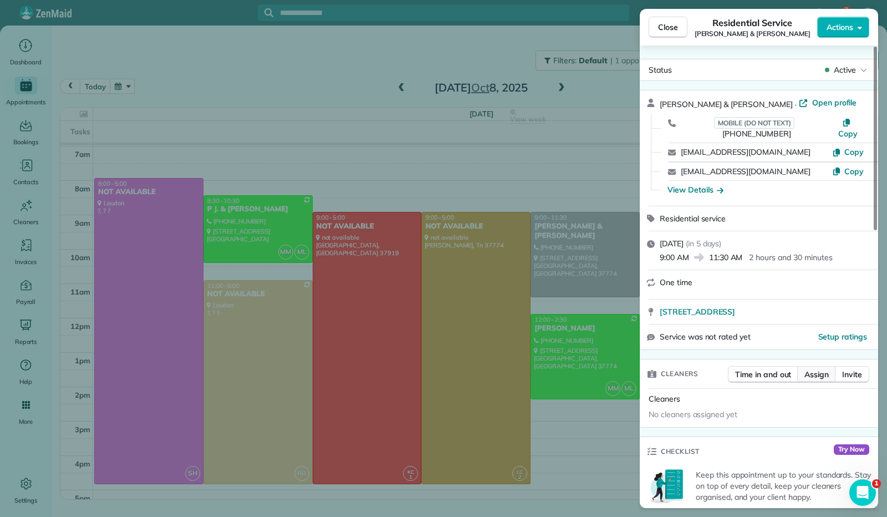
click at [816, 369] on span "Assign" at bounding box center [816, 374] width 24 height 11
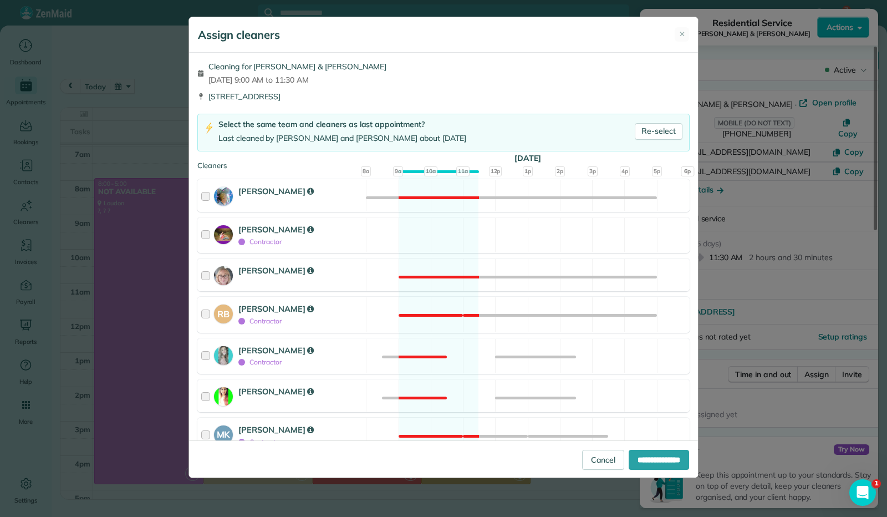
scroll to position [162, 0]
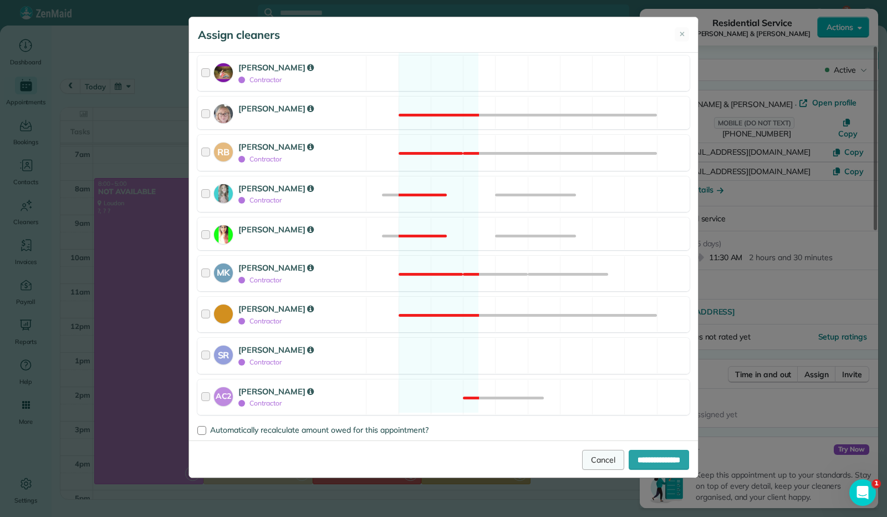
click at [589, 466] on link "Cancel" at bounding box center [603, 460] width 42 height 20
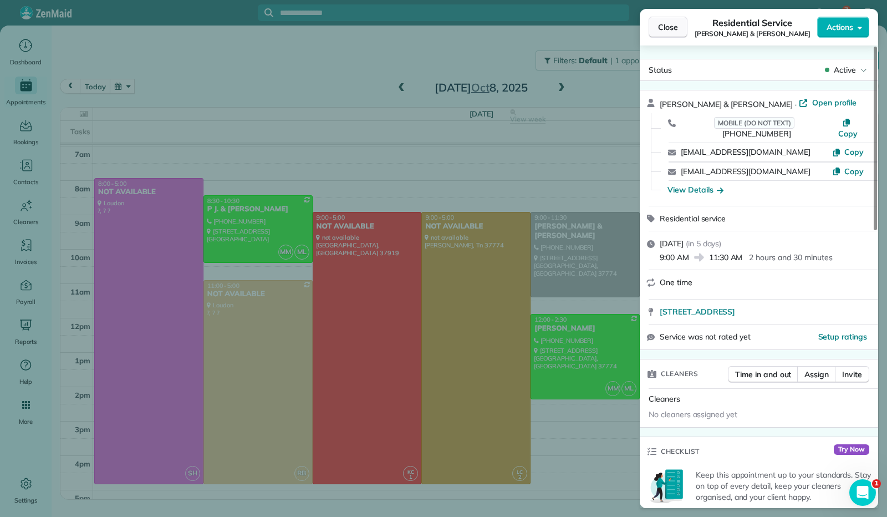
click at [662, 26] on span "Close" at bounding box center [668, 27] width 20 height 11
